Goal: Information Seeking & Learning: Learn about a topic

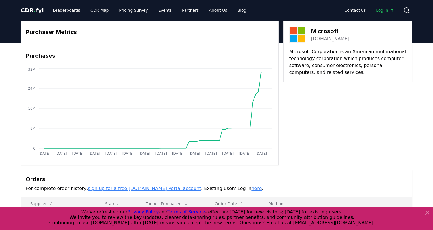
scroll to position [86, 0]
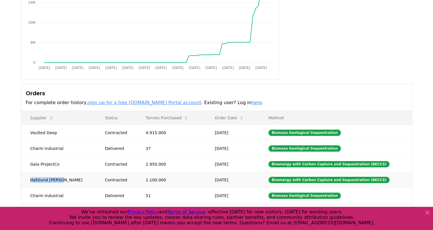
drag, startPoint x: 29, startPoint y: 180, endPoint x: 63, endPoint y: 180, distance: 33.5
click at [63, 180] on td "Hafslund Celsio" at bounding box center [58, 180] width 75 height 16
copy td "Hafslund Celsio"
click at [33, 188] on td "Charm Industrial" at bounding box center [58, 196] width 75 height 16
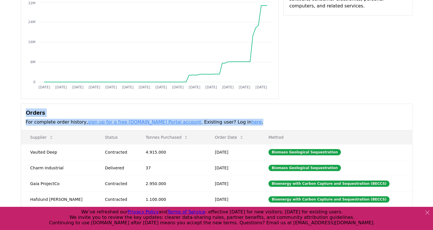
scroll to position [0, 0]
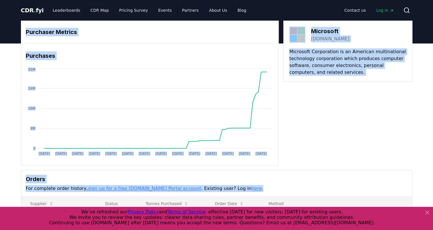
drag, startPoint x: 432, startPoint y: 104, endPoint x: 409, endPoint y: -30, distance: 135.2
click at [409, 0] on html "CDR . fyi Leaderboards CDR Map Pricing Survey Events Partners About Us Blog Con…" at bounding box center [216, 202] width 433 height 404
click at [35, 10] on span "CDR . fyi" at bounding box center [32, 10] width 23 height 7
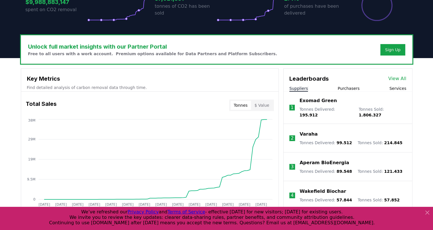
scroll to position [143, 0]
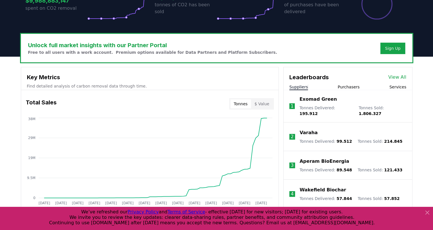
click at [390, 87] on div "Suppliers Purchasers Services" at bounding box center [347, 87] width 128 height 6
click at [394, 87] on button "Services" at bounding box center [397, 87] width 17 height 6
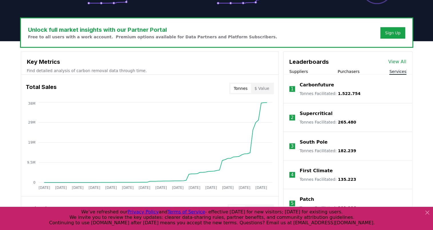
scroll to position [172, 0]
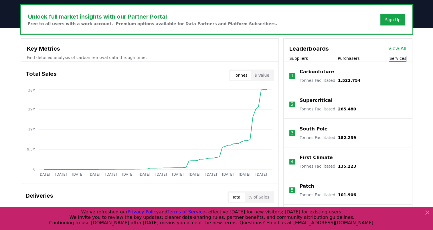
click at [305, 128] on p "South Pole" at bounding box center [313, 129] width 28 height 7
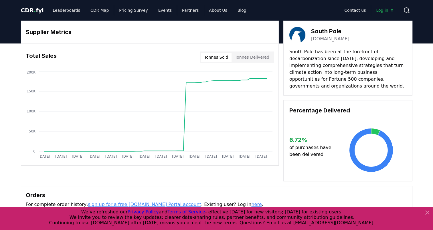
click at [430, 213] on icon at bounding box center [427, 212] width 7 height 7
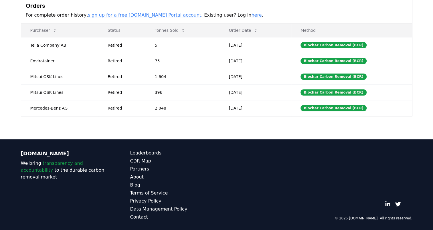
scroll to position [161, 0]
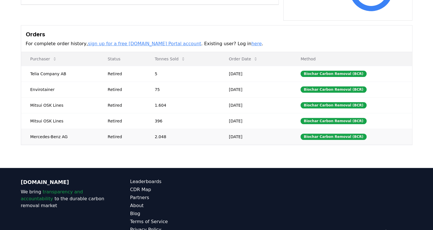
click at [155, 132] on td "2.048" at bounding box center [183, 137] width 74 height 16
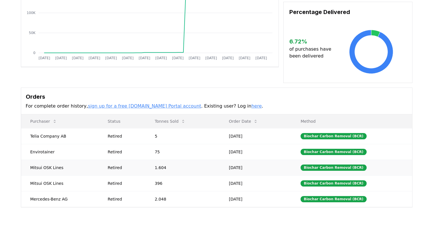
scroll to position [132, 0]
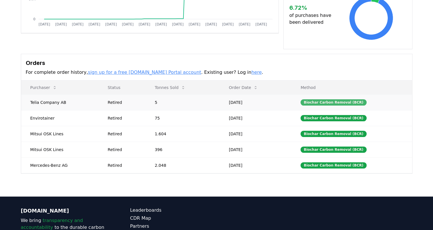
click at [328, 103] on div "Biochar Carbon Removal (BCR)" at bounding box center [333, 102] width 66 height 6
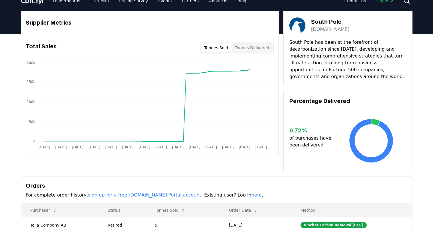
scroll to position [0, 0]
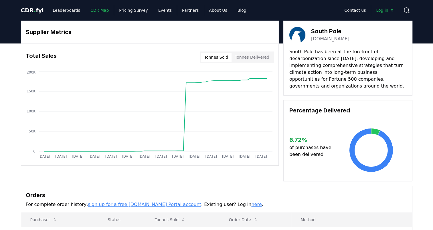
click at [94, 7] on link "CDR Map" at bounding box center [99, 10] width 27 height 10
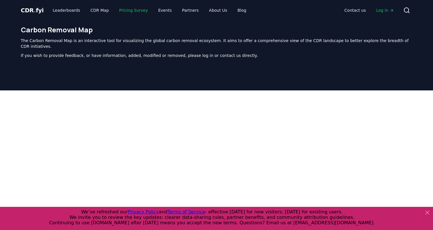
click at [132, 9] on link "Pricing Survey" at bounding box center [133, 10] width 38 height 10
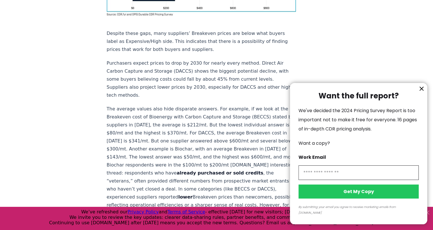
scroll to position [601, 0]
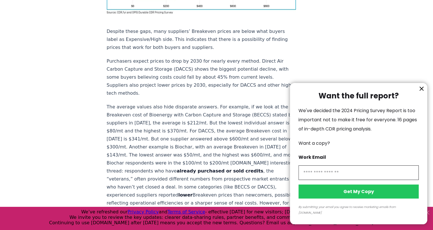
click at [418, 93] on button "information" at bounding box center [421, 88] width 9 height 9
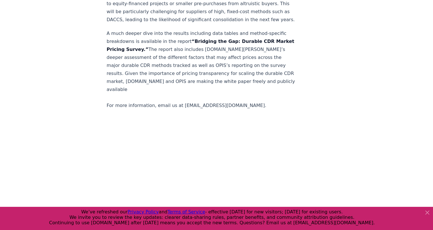
scroll to position [1315, 0]
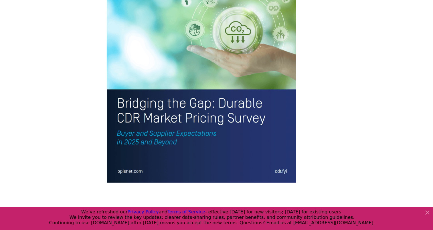
click at [428, 212] on icon at bounding box center [426, 212] width 3 height 3
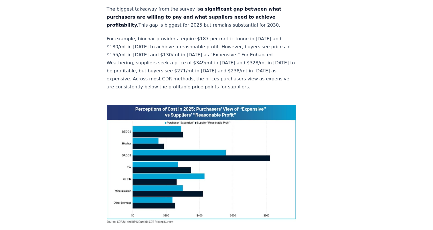
scroll to position [0, 0]
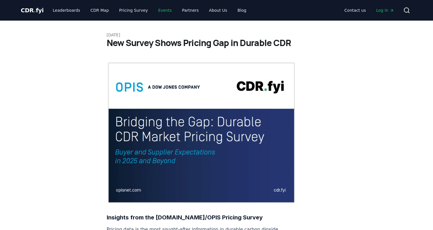
click at [159, 7] on link "Events" at bounding box center [165, 10] width 23 height 10
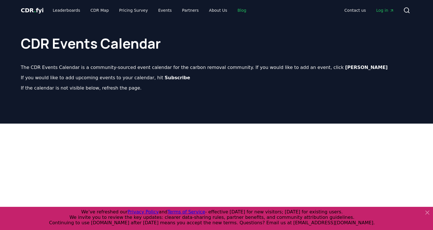
click at [233, 10] on link "Blog" at bounding box center [242, 10] width 18 height 10
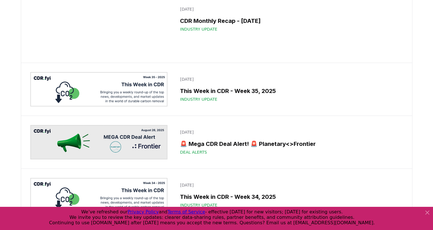
scroll to position [143, 0]
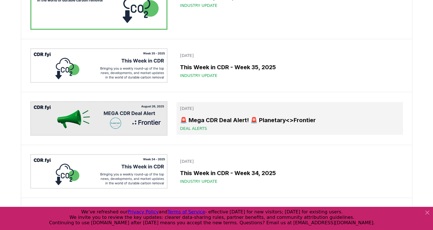
click at [277, 120] on h3 "🚨 Mega CDR Deal Alert! 🚨 Planetary<>Frontier" at bounding box center [289, 120] width 219 height 9
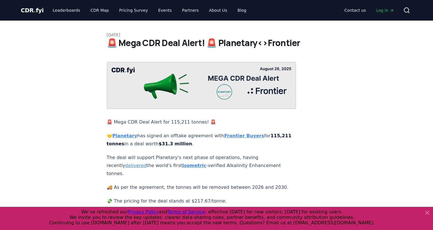
click at [277, 157] on article "[DATE] 🚨 Mega CDR Deal Alert! 🚨 Planetary<>Frontier 🚨 Mega CDR Deal Alert for 1…" at bounding box center [217, 163] width 220 height 285
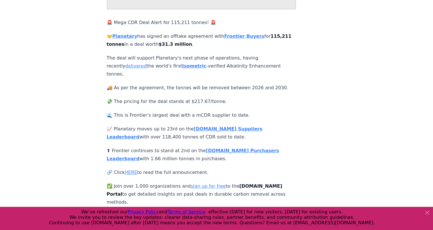
scroll to position [86, 0]
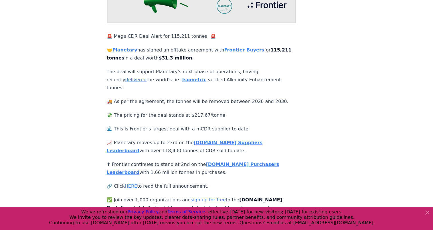
click at [141, 139] on p "📈 Planetary moves up to 23rd on the [DOMAIN_NAME] Suppliers Leaderboard with ov…" at bounding box center [201, 147] width 189 height 16
click at [102, 114] on div "[DATE] 🚨 Mega CDR Deal Alert! 🚨 Planetary<>Frontier 🚨 Mega CDR Deal Alert for 1…" at bounding box center [216, 77] width 400 height 285
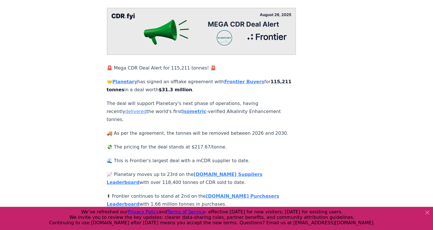
scroll to position [0, 0]
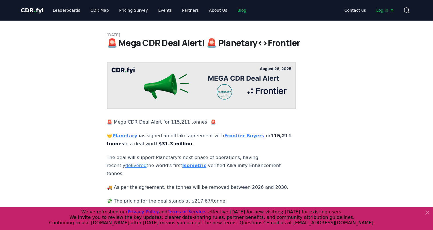
click at [233, 13] on link "Blog" at bounding box center [242, 10] width 18 height 10
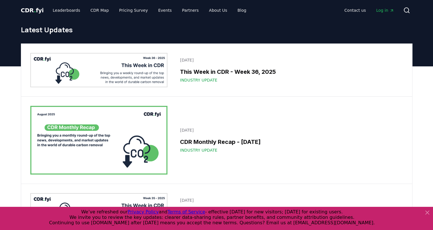
click at [23, 13] on span "CDR . fyi" at bounding box center [32, 10] width 23 height 7
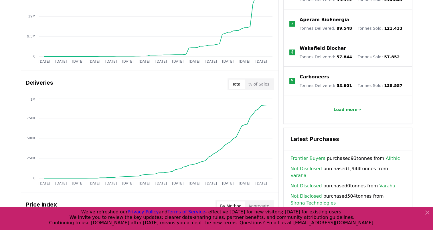
scroll to position [286, 0]
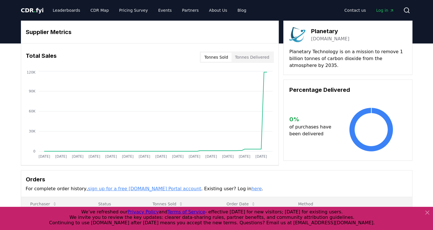
click at [322, 38] on link "[DOMAIN_NAME]" at bounding box center [330, 38] width 38 height 7
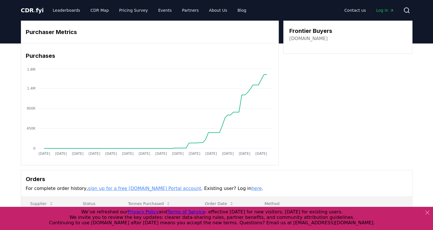
drag, startPoint x: 289, startPoint y: 31, endPoint x: 342, endPoint y: 53, distance: 57.5
click at [342, 53] on div "Frontier Buyers frontierclimate.com" at bounding box center [347, 37] width 129 height 33
drag, startPoint x: 342, startPoint y: 53, endPoint x: 341, endPoint y: 75, distance: 22.1
click at [341, 75] on div "Purchaser Metrics Purchases Jan 2019 Jul 2019 Jan 2020 Jul 2020 Jan 2021 Jul 20…" at bounding box center [216, 93] width 391 height 145
